Goal: Information Seeking & Learning: Learn about a topic

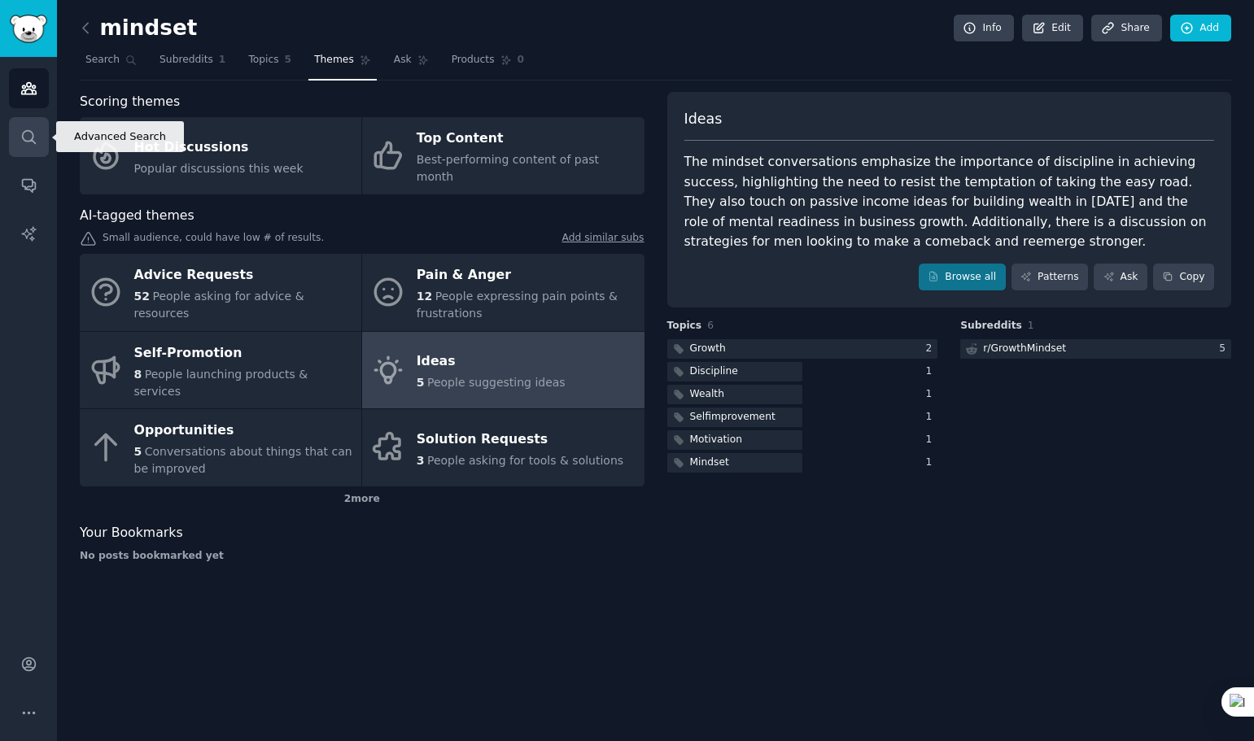
click at [45, 130] on link "Search" at bounding box center [29, 137] width 40 height 40
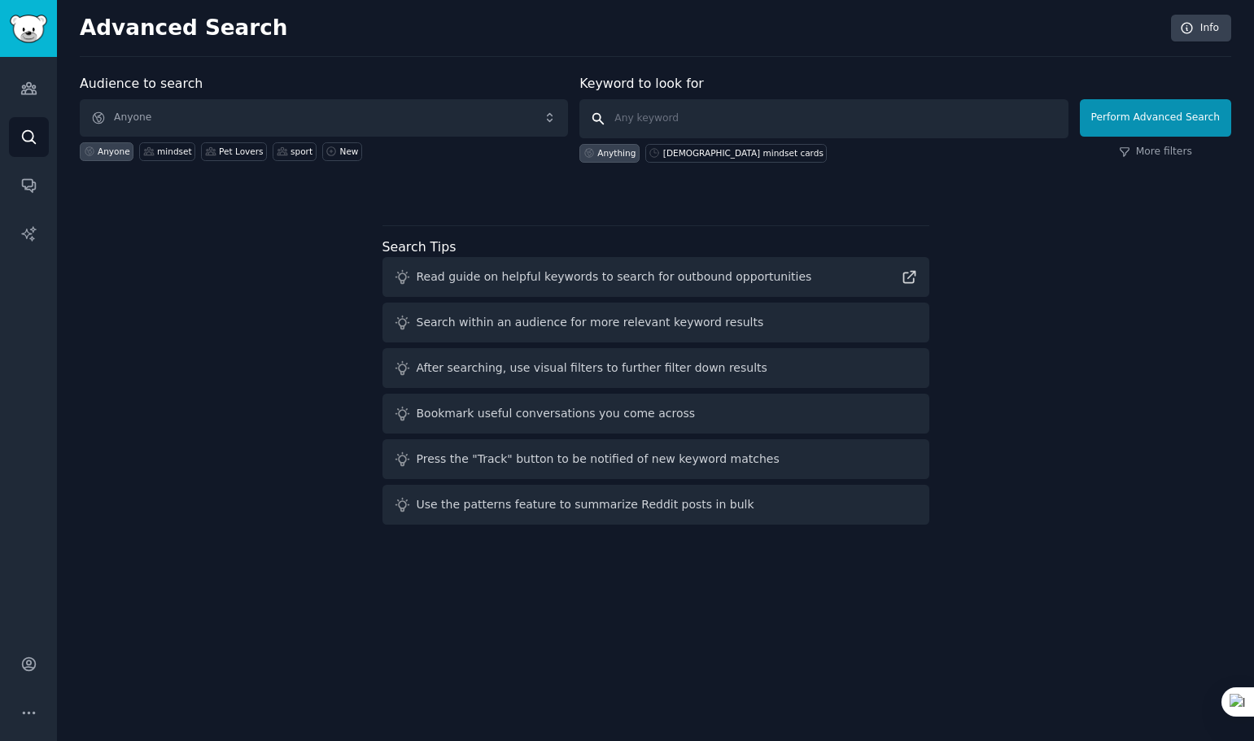
click at [765, 119] on input "text" at bounding box center [823, 118] width 488 height 39
paste input "mahjong tile bag"
type input "mahjong tile bag"
click at [1176, 117] on button "Perform Advanced Search" at bounding box center [1155, 117] width 151 height 37
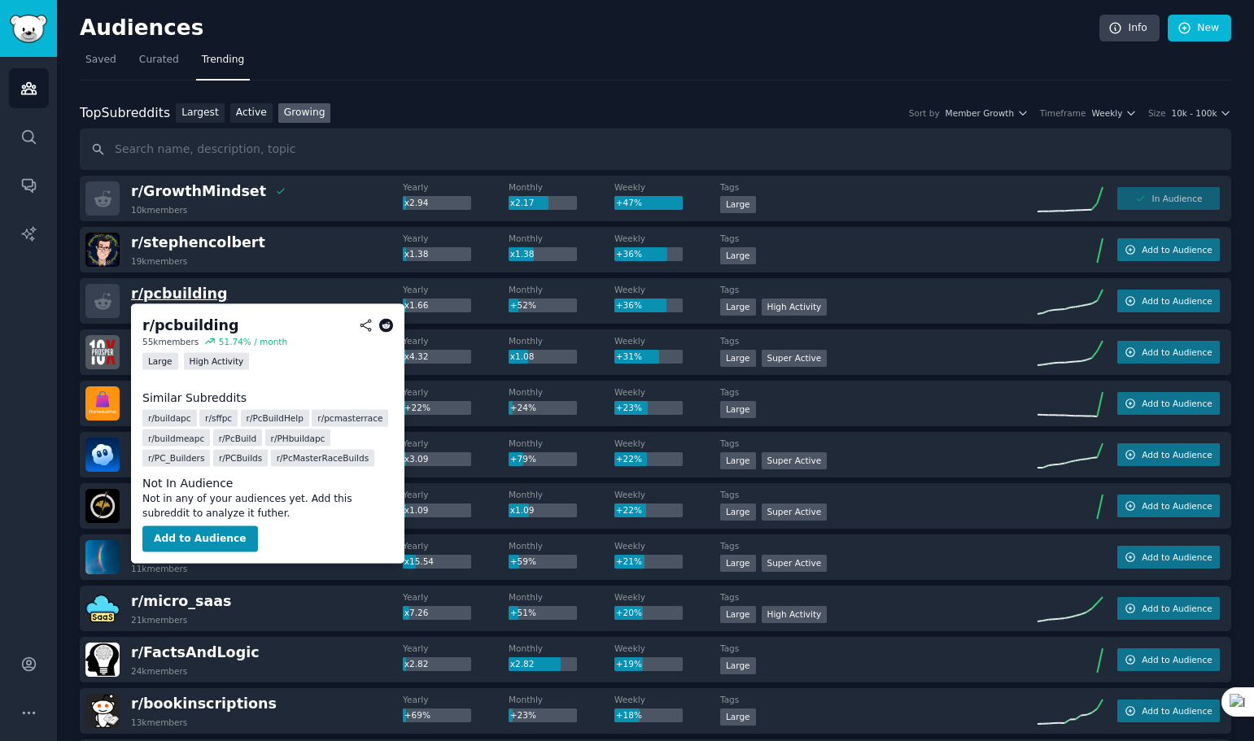
click at [215, 290] on span "r/ pcbuilding" at bounding box center [179, 294] width 96 height 16
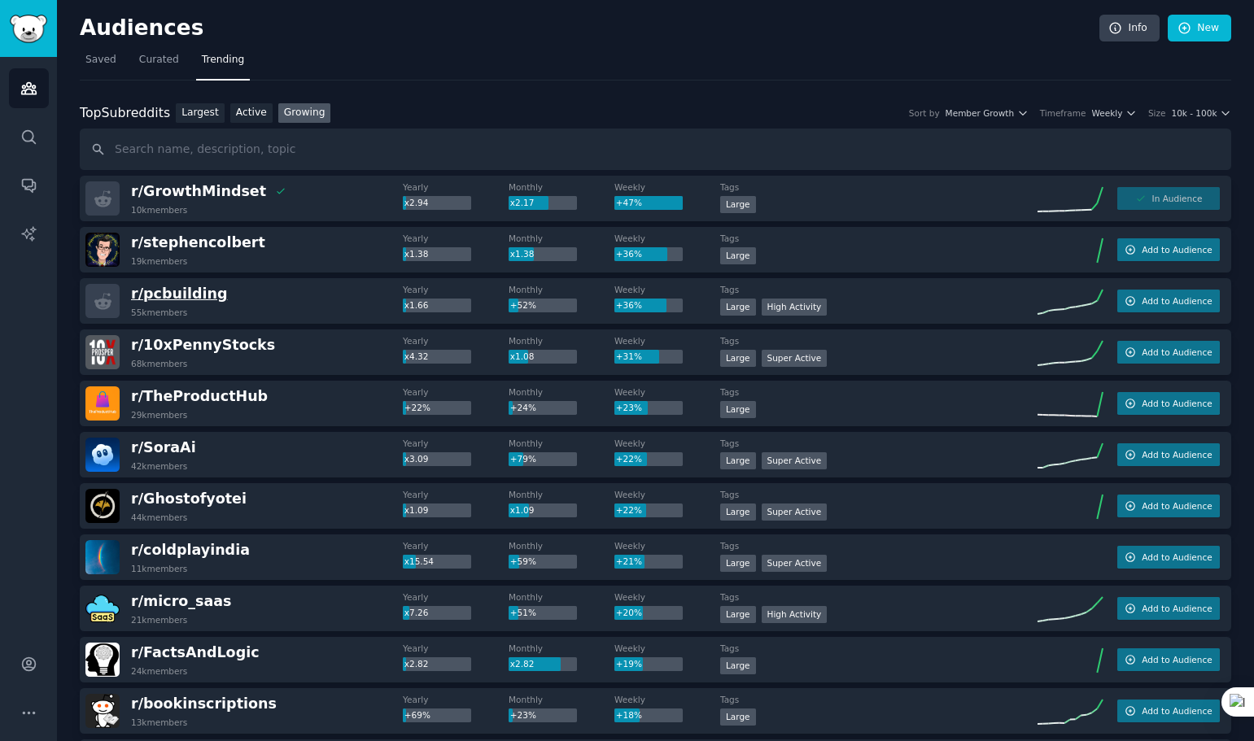
click at [202, 295] on span "r/ pcbuilding" at bounding box center [179, 294] width 96 height 16
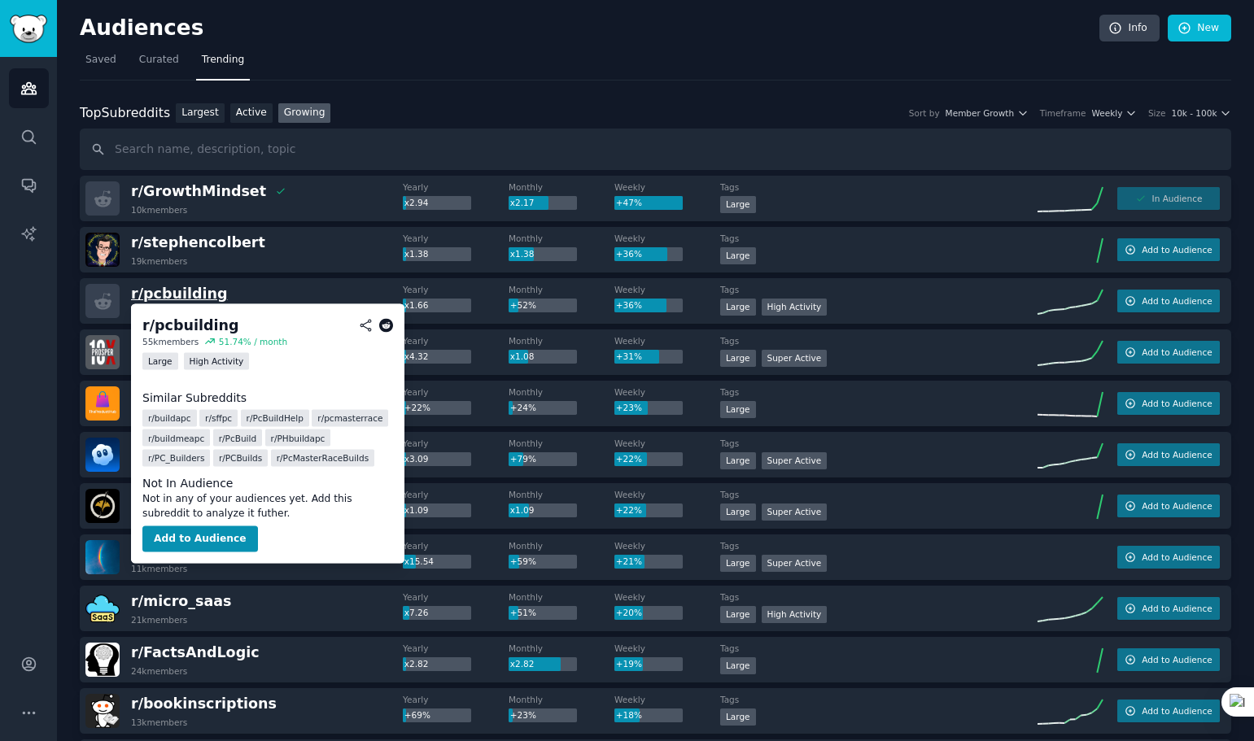
click at [184, 294] on span "r/ pcbuilding" at bounding box center [179, 294] width 96 height 16
click at [383, 329] on icon at bounding box center [386, 325] width 15 height 15
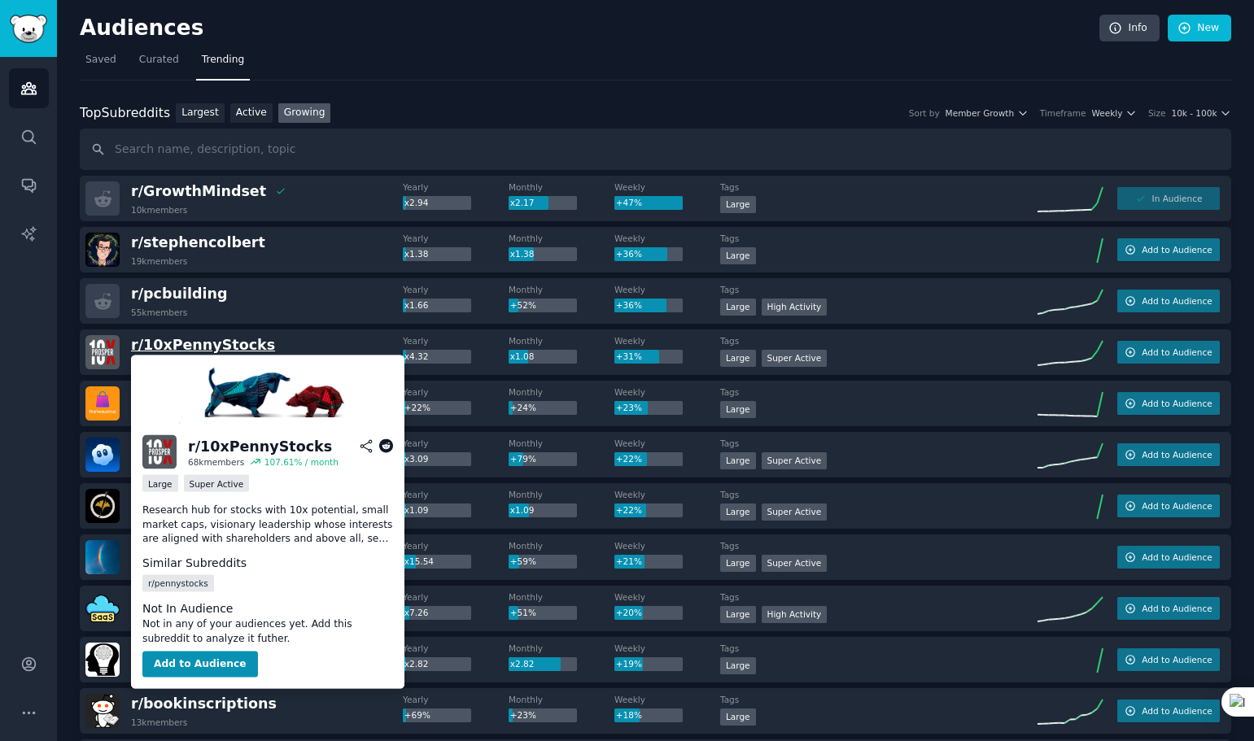
click at [233, 340] on span "r/ 10xPennyStocks" at bounding box center [203, 345] width 144 height 16
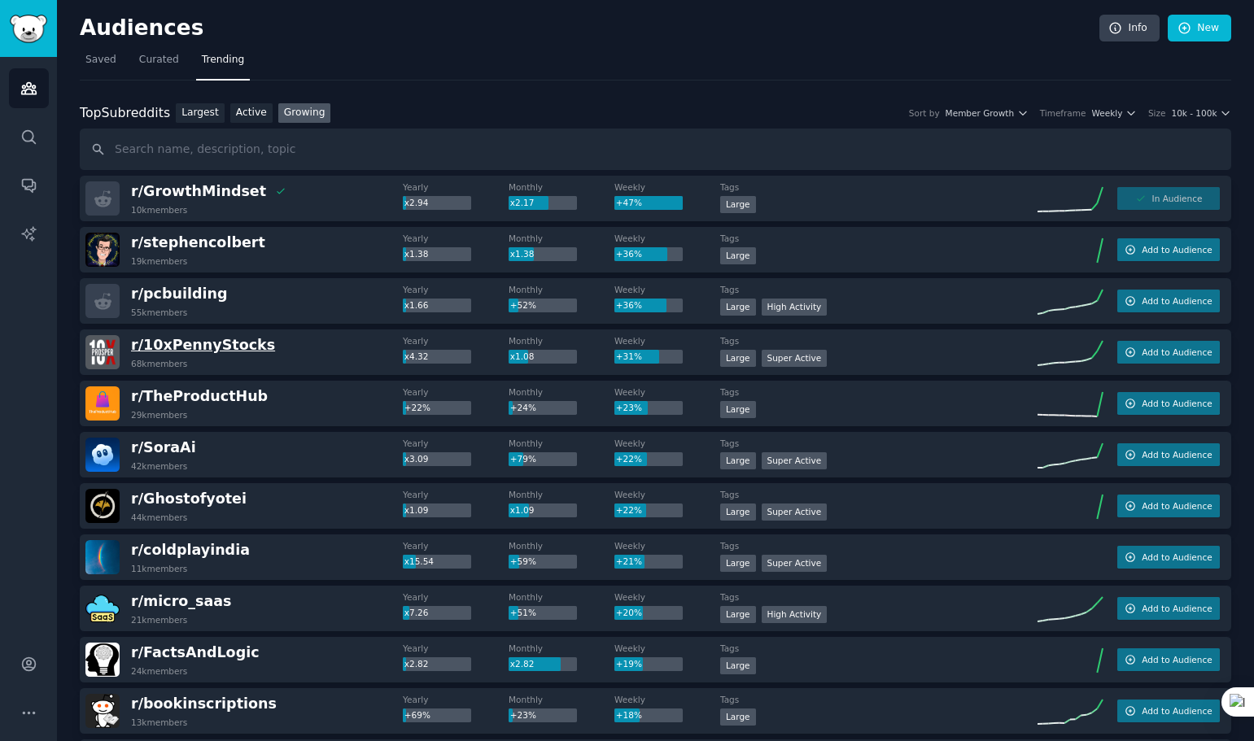
click at [246, 343] on span "r/ 10xPennyStocks" at bounding box center [203, 345] width 144 height 16
click at [229, 343] on span "r/ 10xPennyStocks" at bounding box center [203, 345] width 144 height 16
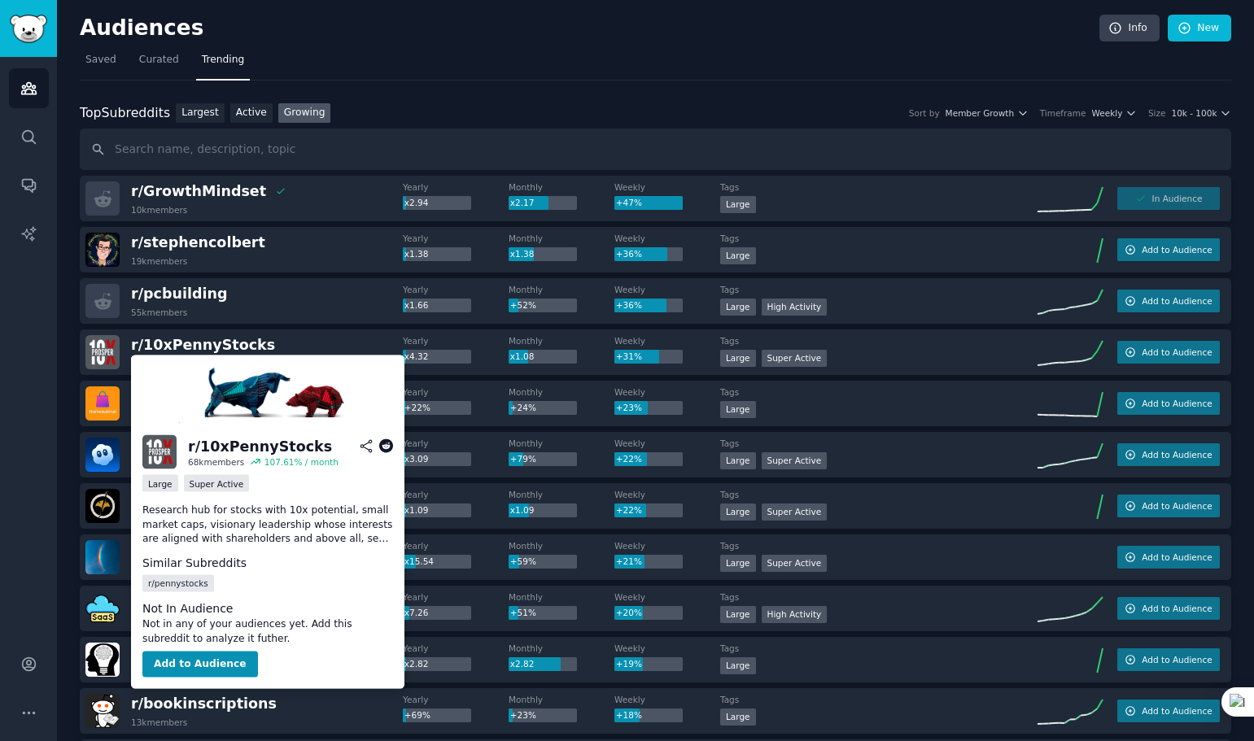
click at [390, 443] on icon at bounding box center [386, 446] width 15 height 15
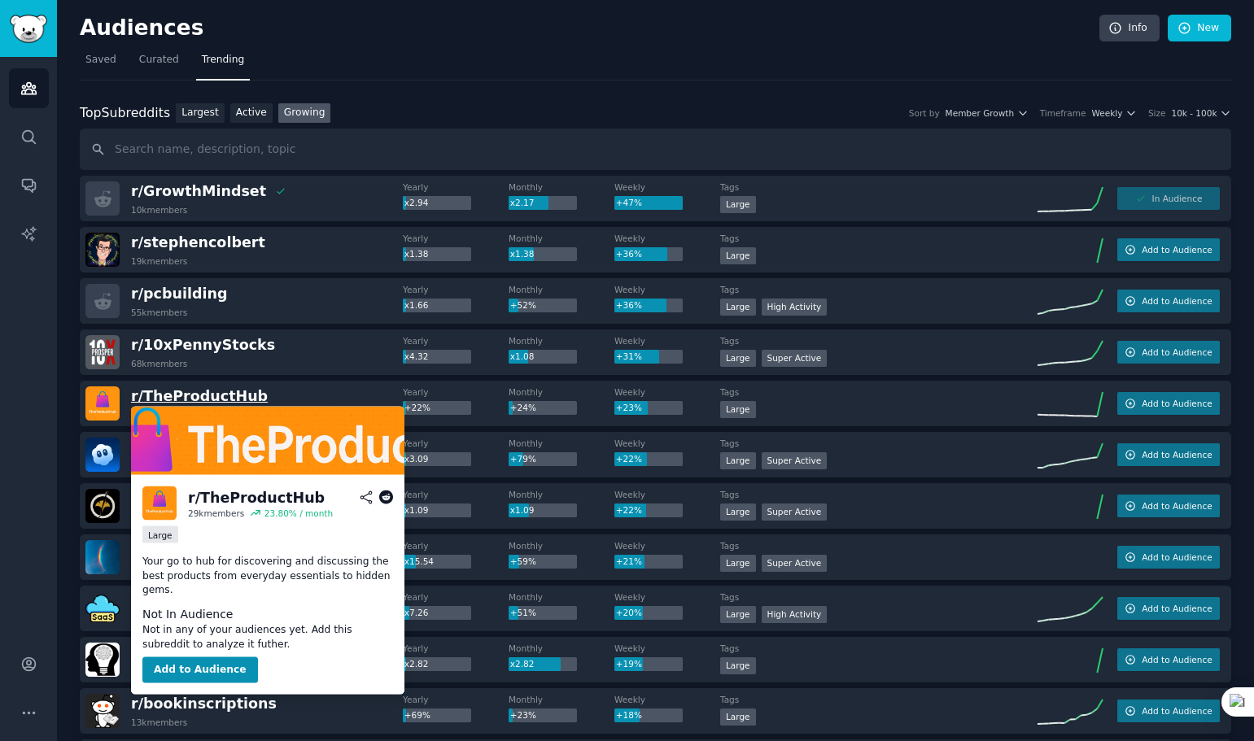
click at [254, 401] on span "r/ TheProductHub" at bounding box center [199, 396] width 137 height 16
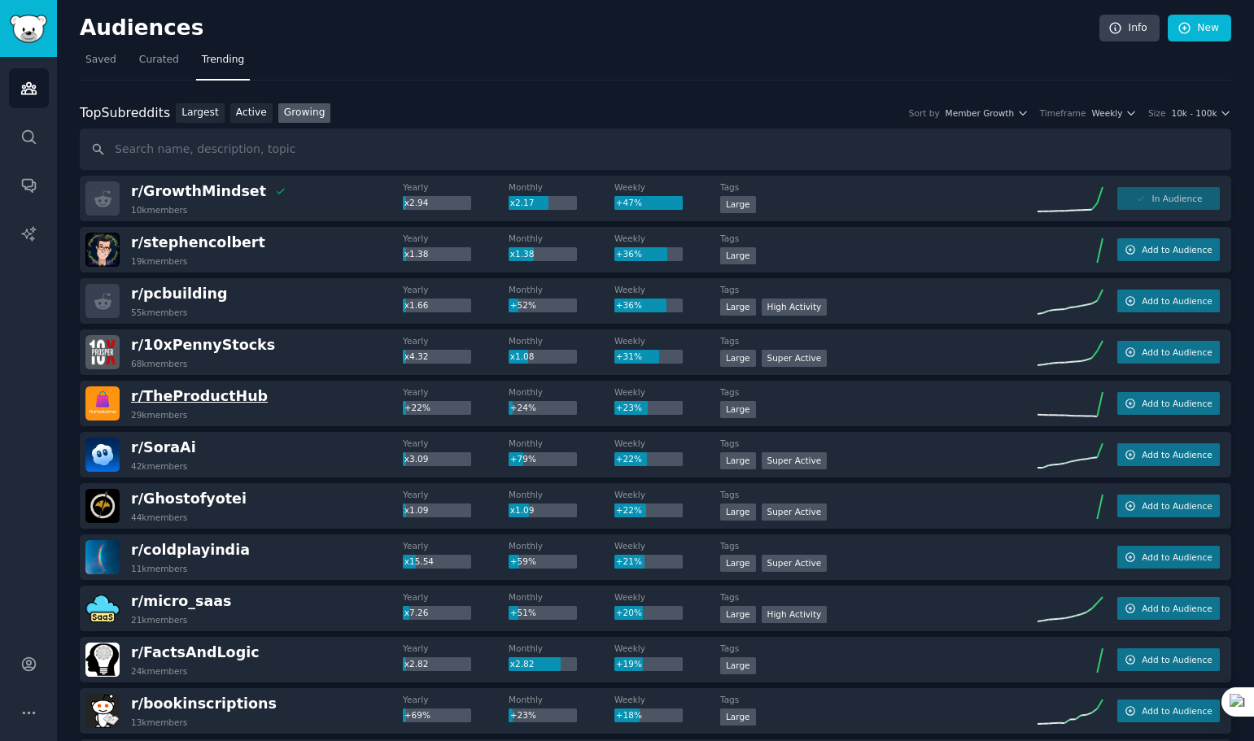
click at [216, 399] on span "r/ TheProductHub" at bounding box center [199, 396] width 137 height 16
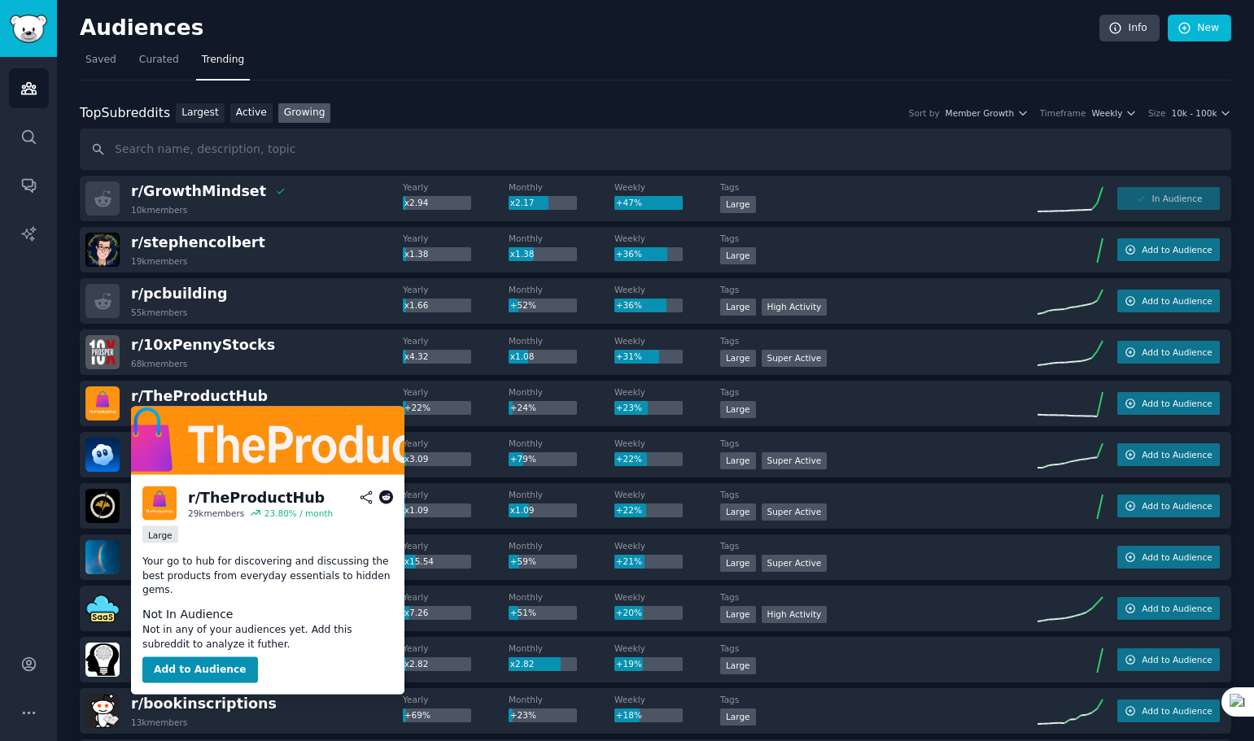
click at [390, 499] on icon at bounding box center [386, 498] width 15 height 15
